Goal: Task Accomplishment & Management: Manage account settings

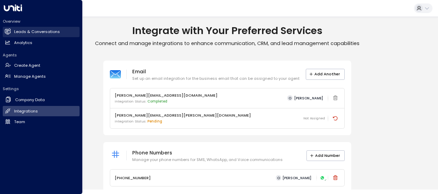
click at [25, 31] on h2 "Leads & Conversations" at bounding box center [37, 32] width 46 height 6
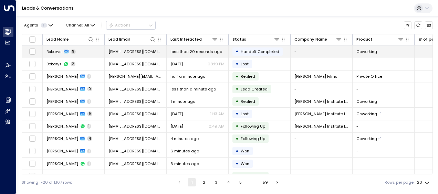
click at [80, 53] on td "Bekarys 9" at bounding box center [74, 51] width 62 height 12
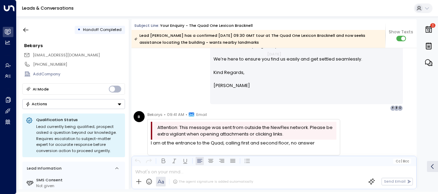
scroll to position [1612, 0]
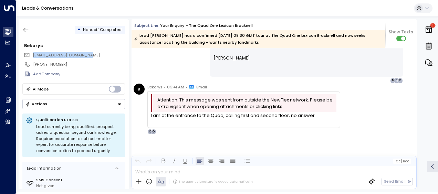
drag, startPoint x: 91, startPoint y: 54, endPoint x: 33, endPoint y: 54, distance: 57.5
click at [33, 54] on div "[EMAIL_ADDRESS][DOMAIN_NAME]" at bounding box center [74, 55] width 101 height 9
copy span "[EMAIL_ADDRESS][DOMAIN_NAME]"
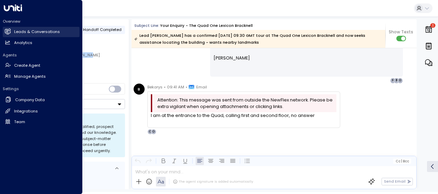
click at [24, 31] on h2 "Leads & Conversations" at bounding box center [37, 32] width 46 height 6
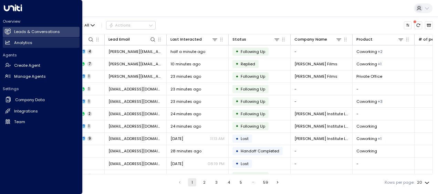
click at [27, 40] on h2 "Analytics" at bounding box center [23, 43] width 18 height 6
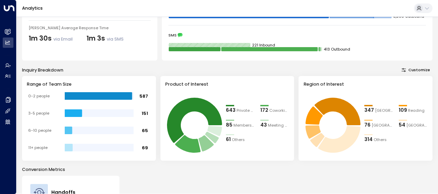
scroll to position [60, 0]
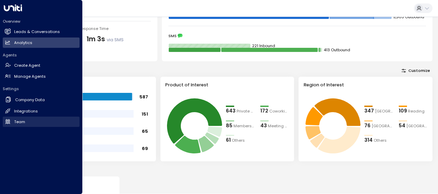
click at [21, 120] on h2 "Team" at bounding box center [19, 122] width 11 height 6
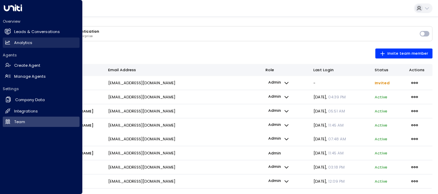
click at [22, 41] on h2 "Analytics" at bounding box center [23, 43] width 18 height 6
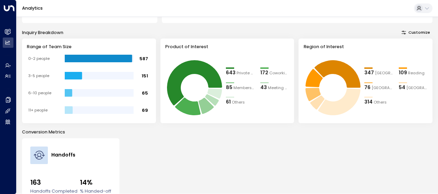
scroll to position [97, 0]
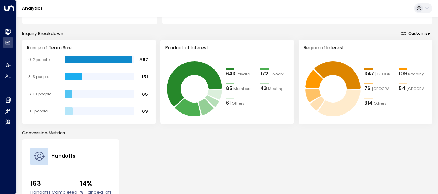
click at [233, 72] on div "643" at bounding box center [231, 74] width 10 height 8
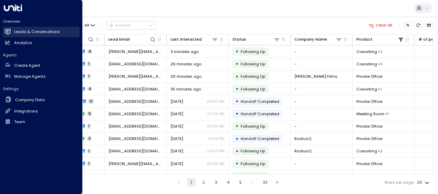
click at [32, 30] on h2 "Leads & Conversations" at bounding box center [37, 32] width 46 height 6
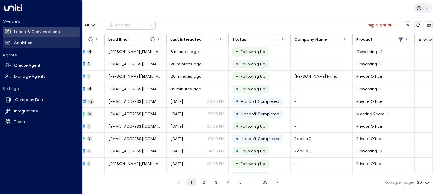
click at [27, 43] on h2 "Analytics" at bounding box center [23, 43] width 18 height 6
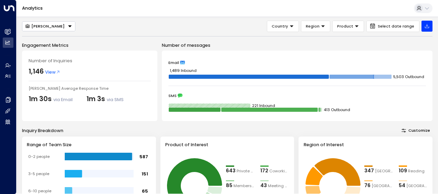
scroll to position [169, 0]
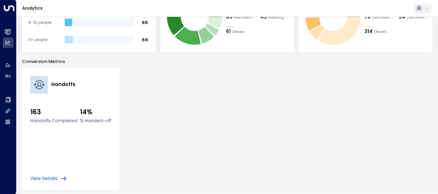
click at [63, 178] on icon "button" at bounding box center [63, 178] width 7 height 7
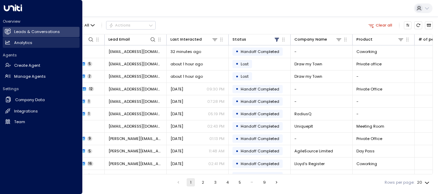
click at [28, 41] on h2 "Analytics" at bounding box center [23, 43] width 18 height 6
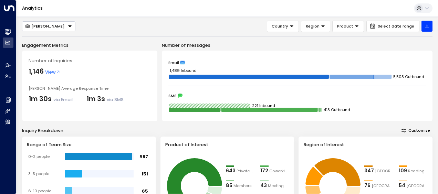
click at [176, 30] on div "[PERSON_NAME] Country Region Product Select date range" at bounding box center [227, 26] width 410 height 11
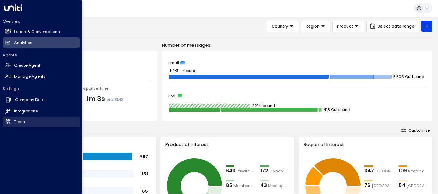
click at [29, 120] on link "Team Team" at bounding box center [41, 122] width 77 height 10
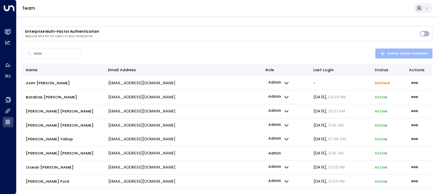
click at [388, 52] on span "Invite team member" at bounding box center [404, 53] width 48 height 7
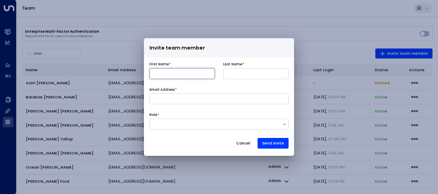
click at [154, 74] on input at bounding box center [181, 73] width 65 height 11
type input "****"
click at [236, 73] on input at bounding box center [255, 73] width 65 height 11
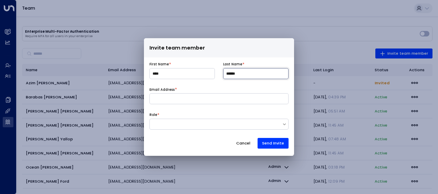
type input "******"
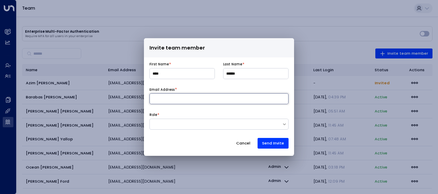
click at [176, 98] on input at bounding box center [218, 98] width 139 height 11
type input "**********"
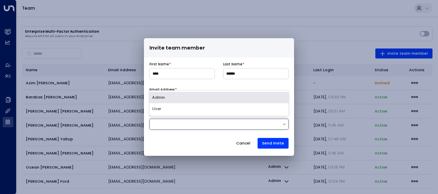
click at [161, 124] on div at bounding box center [216, 124] width 132 height 6
click at [166, 101] on div "Admin" at bounding box center [218, 97] width 139 height 11
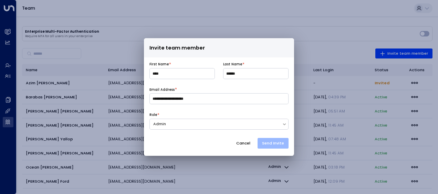
click at [278, 142] on button "Send Invite" at bounding box center [272, 143] width 31 height 11
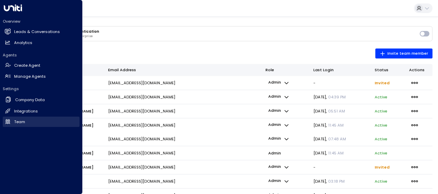
click at [28, 119] on link "Team Team" at bounding box center [41, 122] width 77 height 10
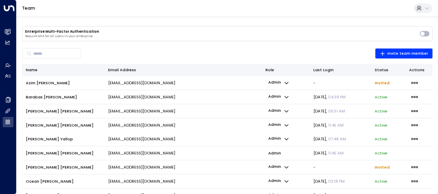
click at [287, 82] on icon "button" at bounding box center [287, 83] width 6 height 6
click at [287, 82] on div "Admin User" at bounding box center [222, 97] width 431 height 194
click at [381, 81] on span "Invited" at bounding box center [382, 83] width 15 height 6
click at [412, 83] on icon "button" at bounding box center [415, 83] width 8 height 8
click at [376, 96] on ul "Resend Invite Delete Invite" at bounding box center [383, 95] width 31 height 14
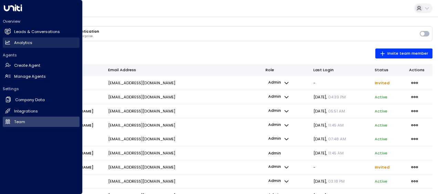
click at [26, 41] on h2 "Analytics" at bounding box center [23, 43] width 18 height 6
